Goal: Information Seeking & Learning: Learn about a topic

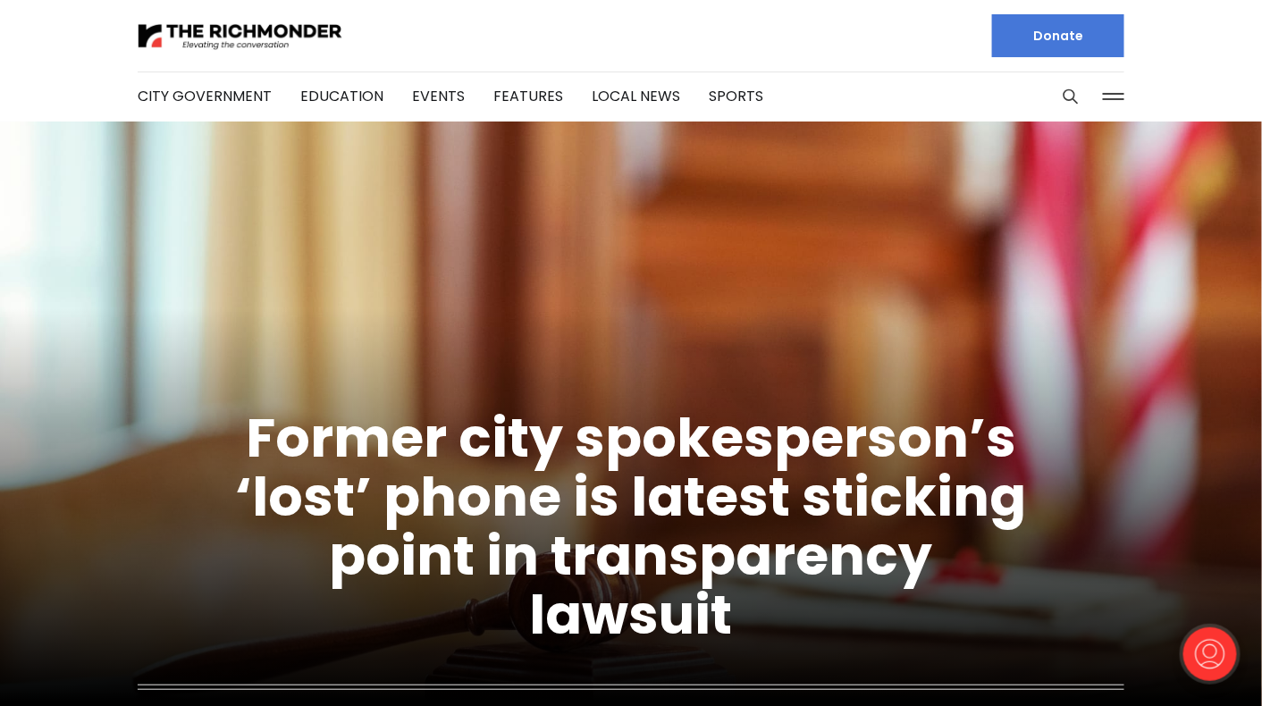
click at [1260, 703] on div ".cls-1{fill:none;stroke:currentColor;stroke-linecap:round;stroke-linejoin:round…" at bounding box center [1215, 662] width 94 height 88
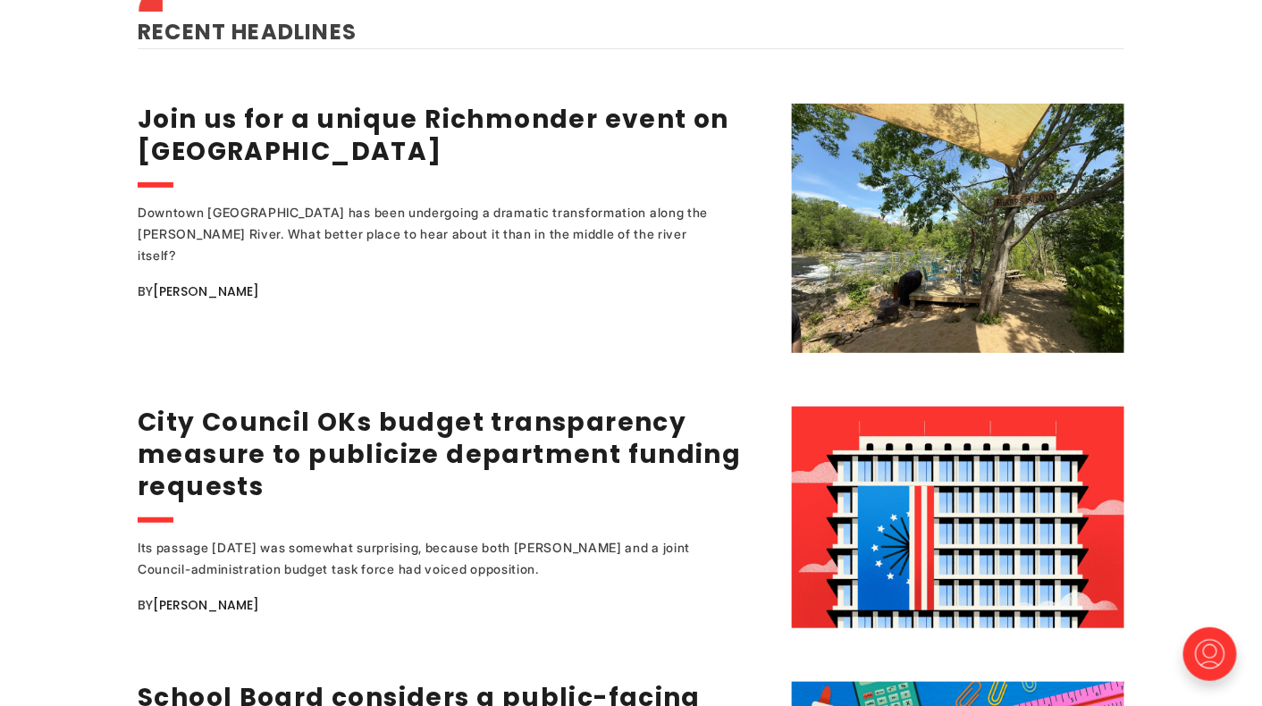
scroll to position [2337, 0]
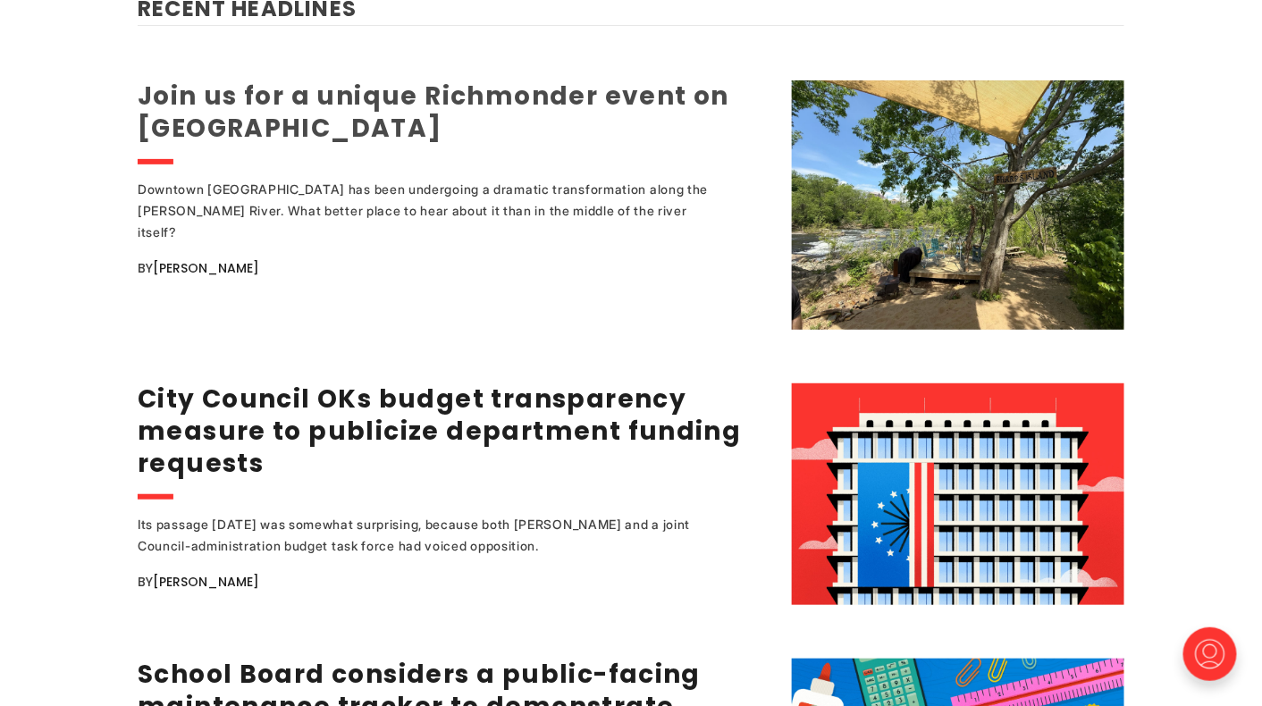
click at [247, 79] on link "Join us for a unique Richmonder event on [GEOGRAPHIC_DATA]" at bounding box center [434, 112] width 592 height 67
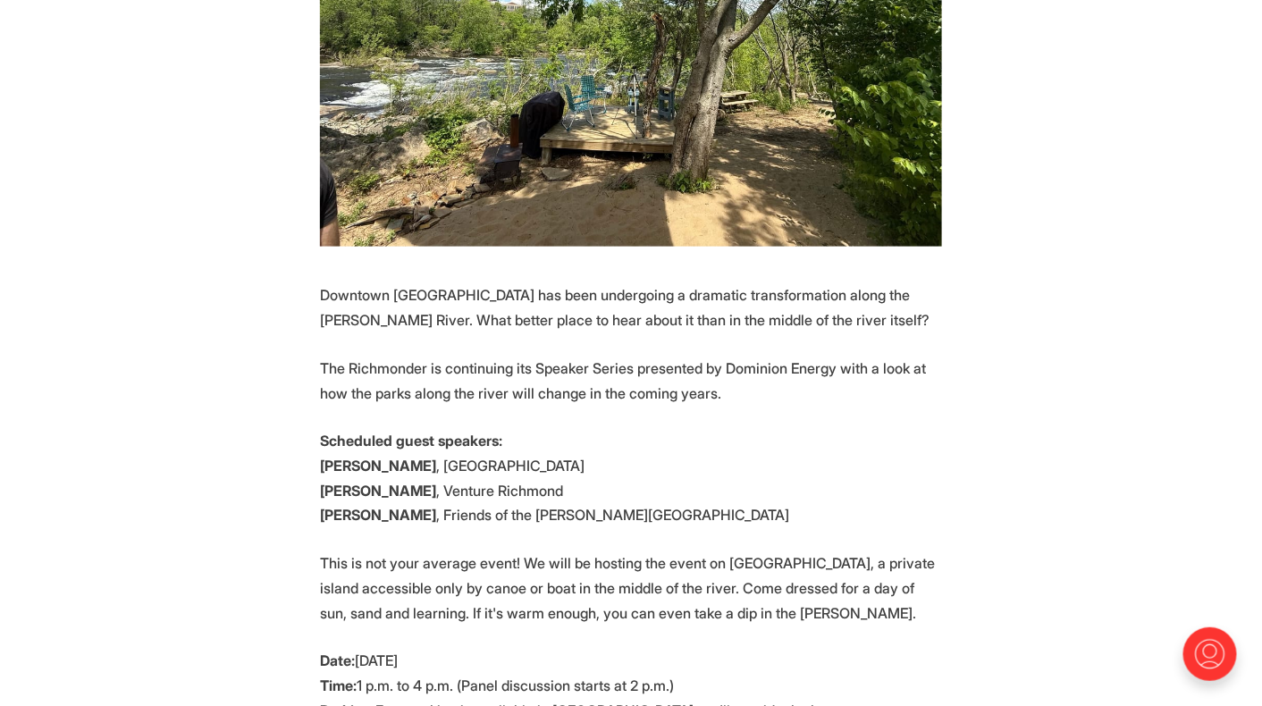
scroll to position [631, 0]
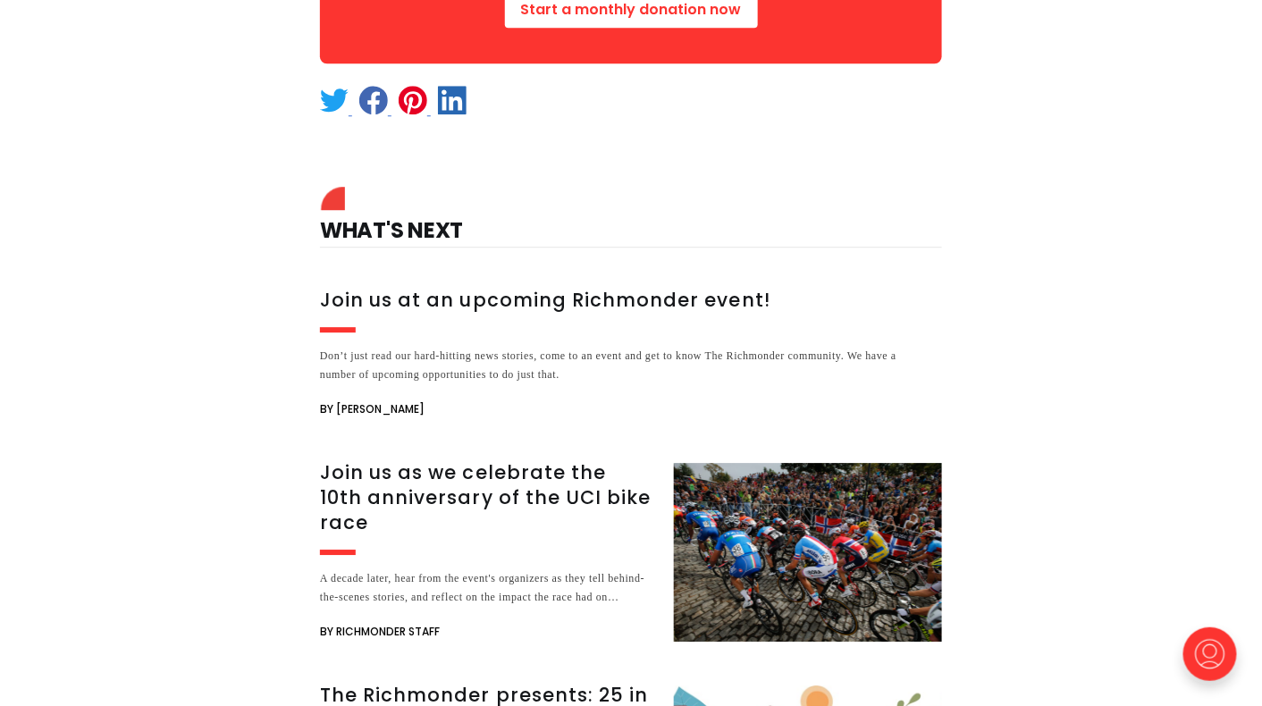
scroll to position [1609, 0]
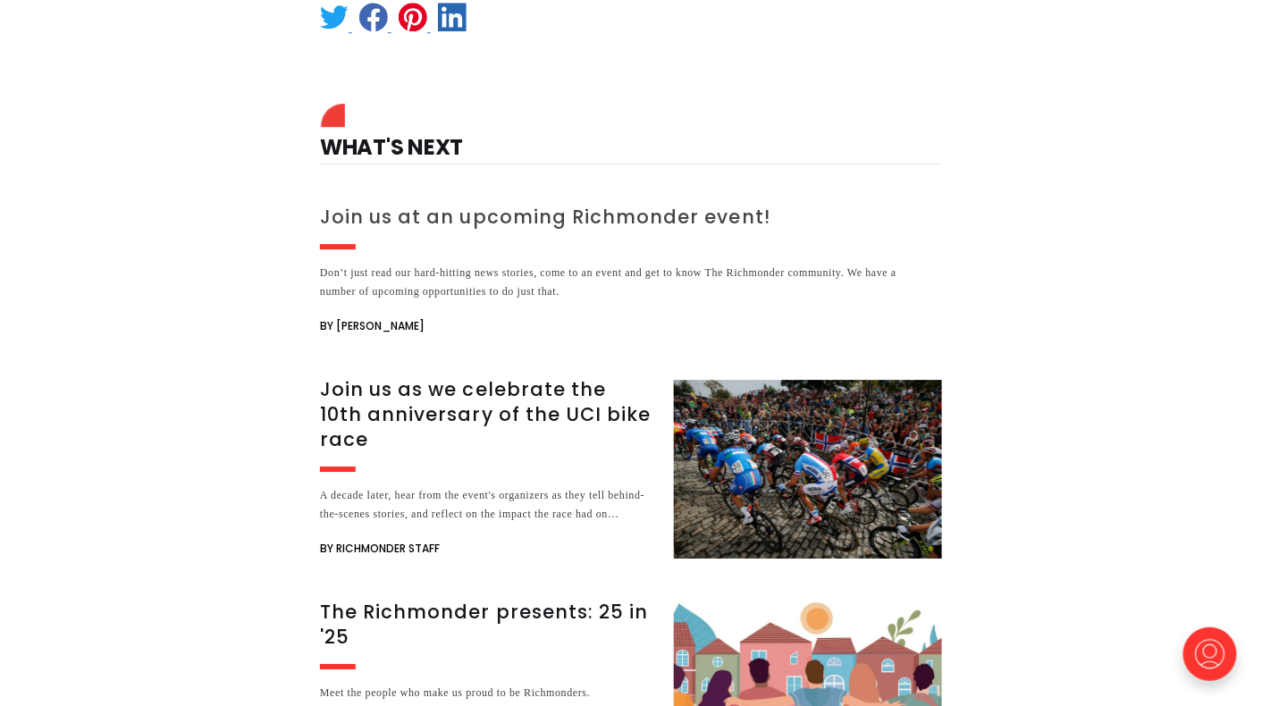
click at [406, 218] on h3 "Join us at an upcoming Richmonder event!" at bounding box center [610, 217] width 581 height 25
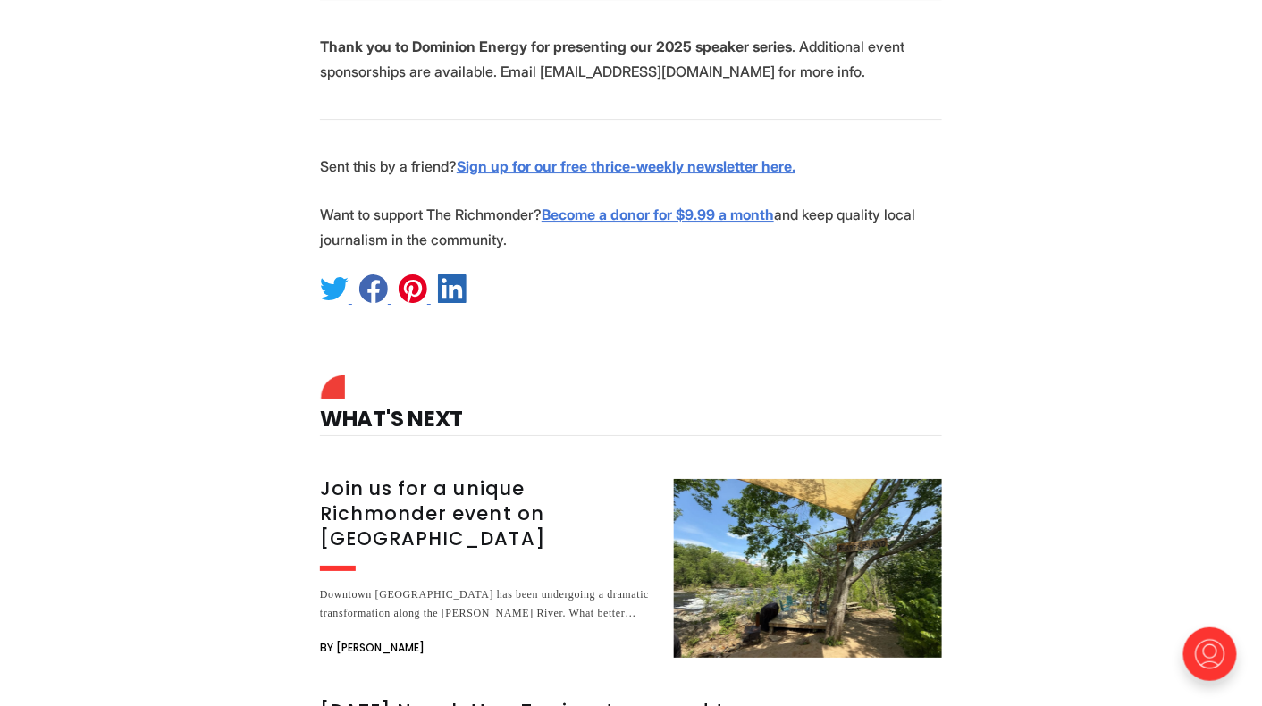
scroll to position [1883, 0]
